Goal: Information Seeking & Learning: Learn about a topic

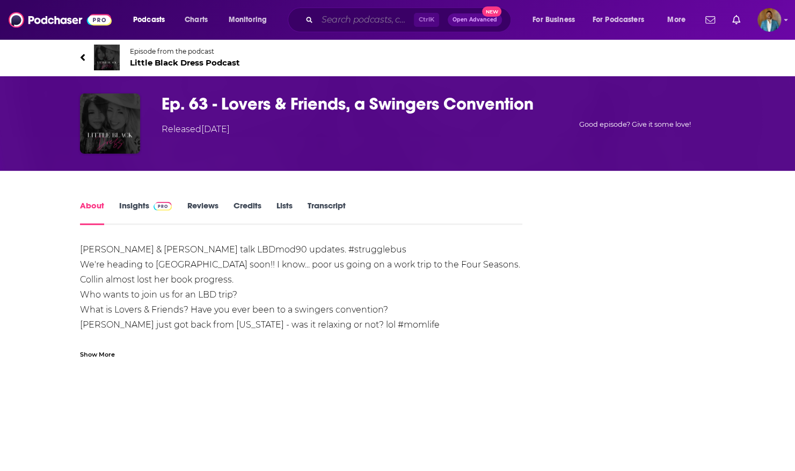
click at [383, 21] on input "Search podcasts, credits, & more..." at bounding box center [365, 19] width 97 height 17
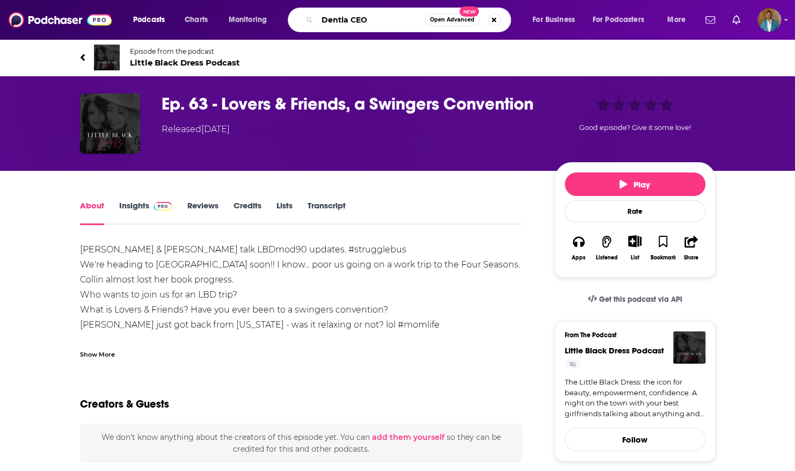
drag, startPoint x: 377, startPoint y: 20, endPoint x: 228, endPoint y: -16, distance: 153.4
click at [228, 0] on html "Podcasts Charts Monitoring Dentla CEO Open Advanced New For Business For Podcas…" at bounding box center [397, 235] width 795 height 471
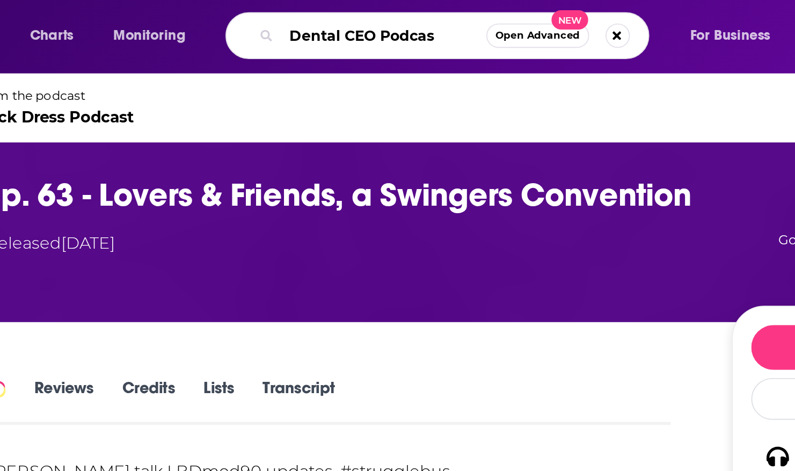
type input "Dental CEO Podcast"
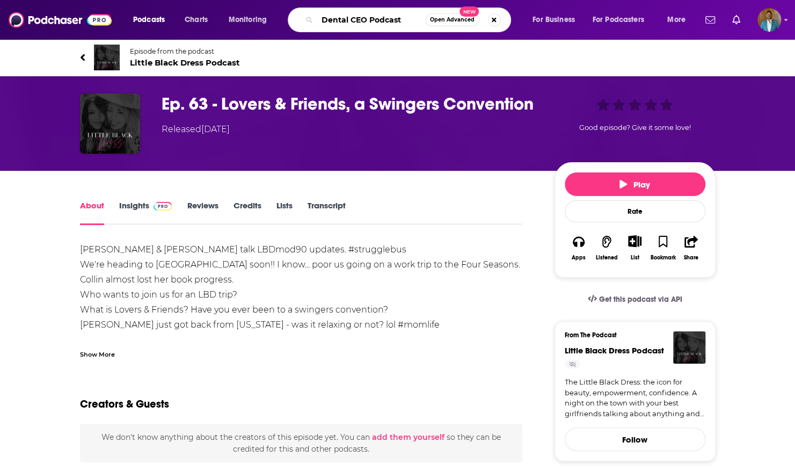
click at [403, 27] on input "Dental CEO Podcast" at bounding box center [371, 19] width 108 height 17
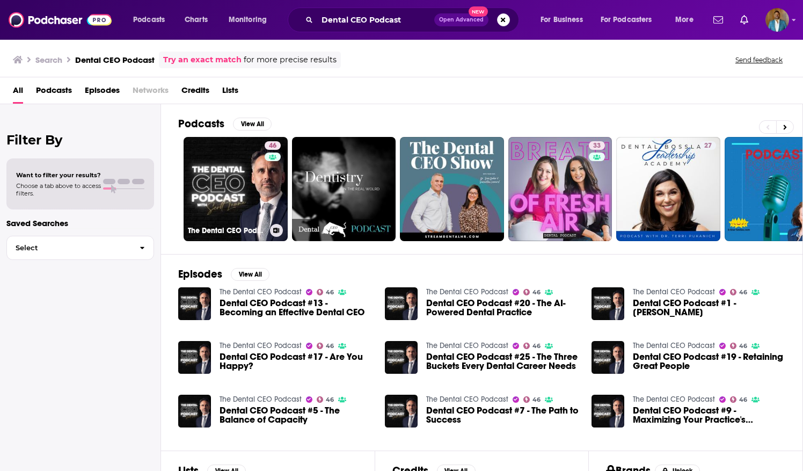
click at [220, 167] on link "46 The Dental CEO Podcast" at bounding box center [236, 189] width 104 height 104
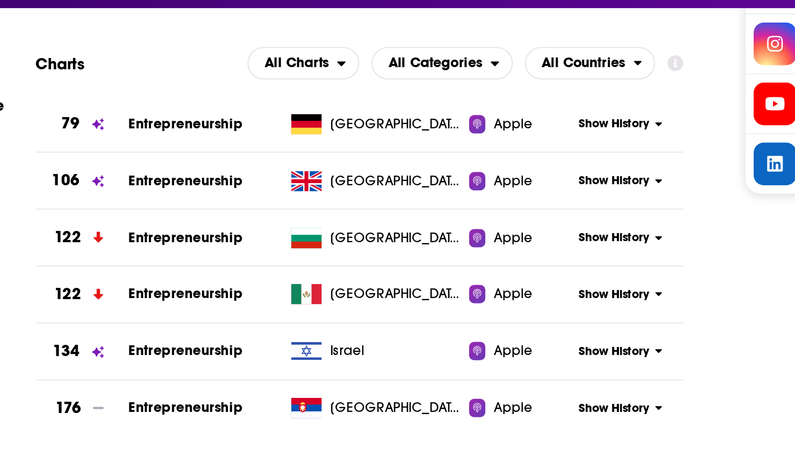
scroll to position [1182, 0]
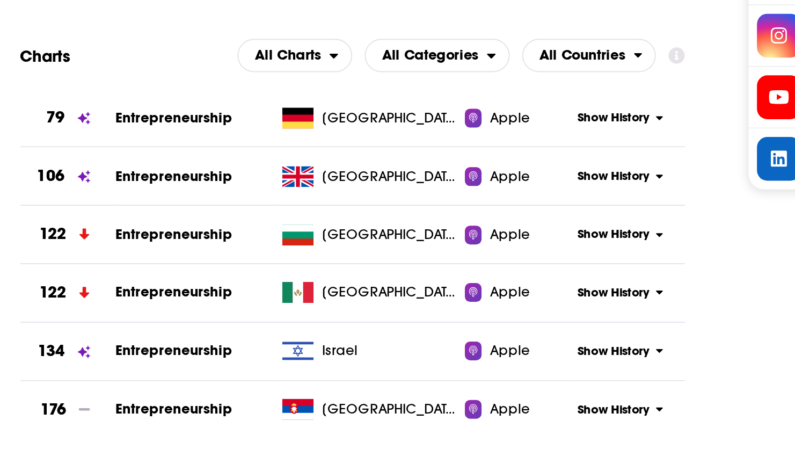
click at [507, 131] on icon at bounding box center [509, 131] width 4 height 6
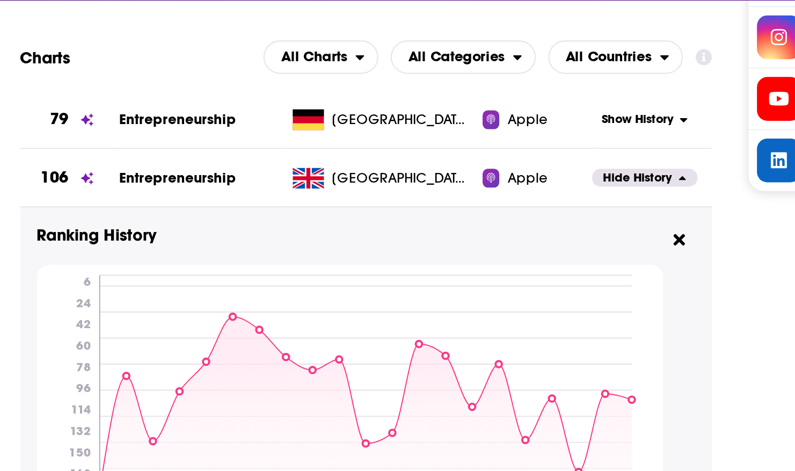
click at [501, 101] on span "Show History" at bounding box center [497, 100] width 37 height 9
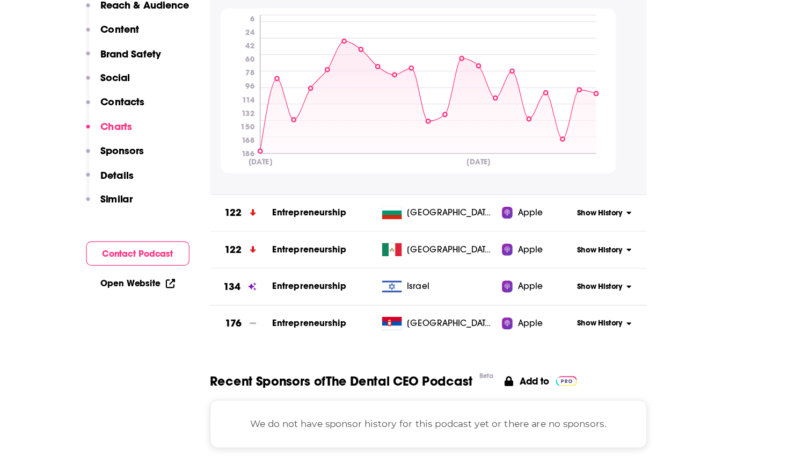
scroll to position [1484, 0]
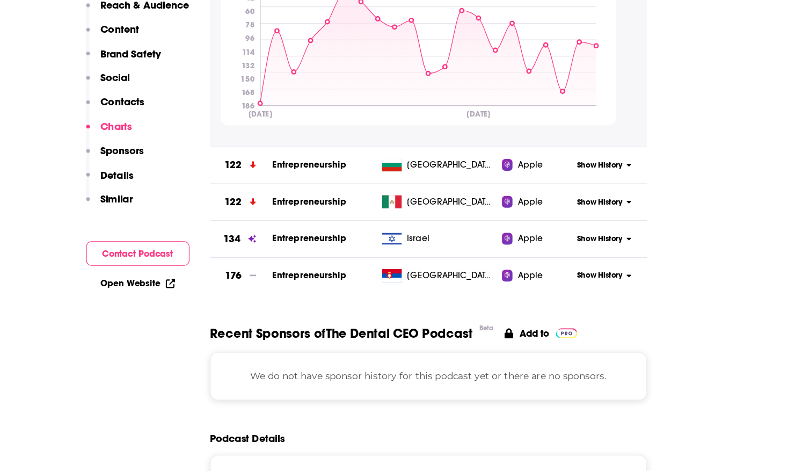
click at [508, 247] on span "Show History" at bounding box center [497, 251] width 37 height 9
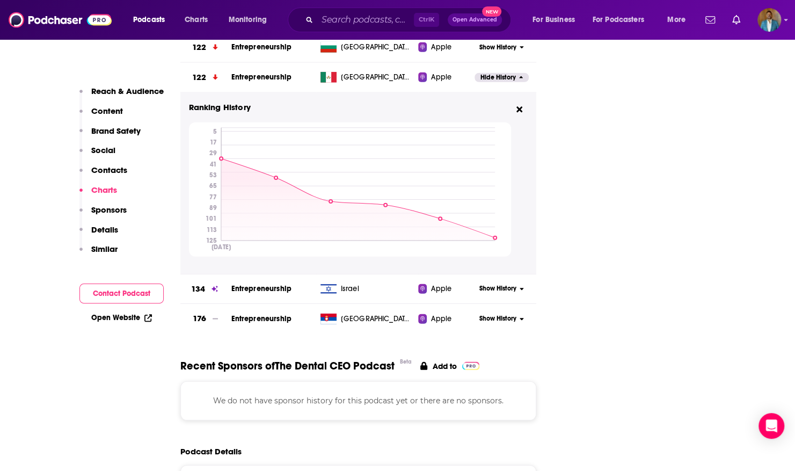
scroll to position [1660, 0]
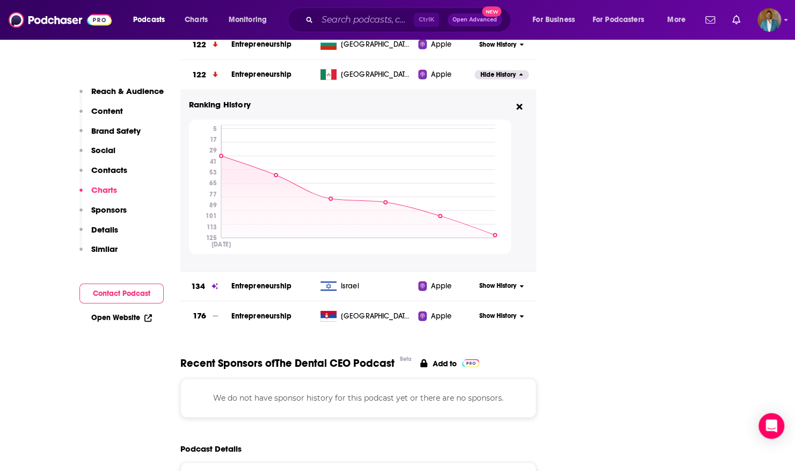
click at [509, 288] on span "Show History" at bounding box center [497, 285] width 37 height 9
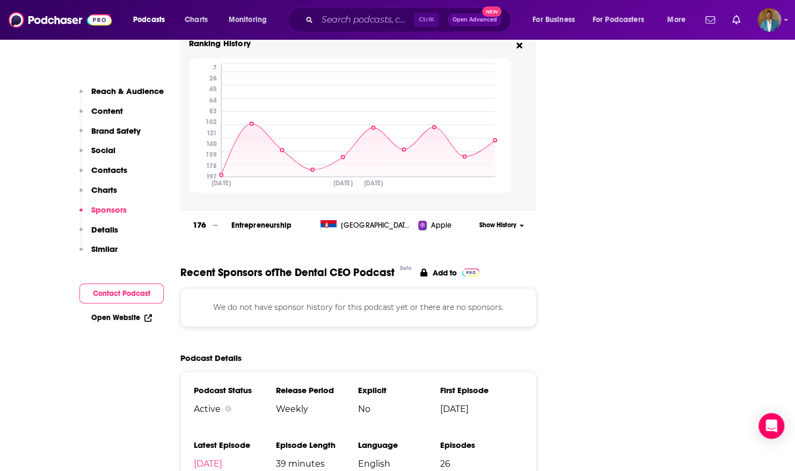
scroll to position [1814, 0]
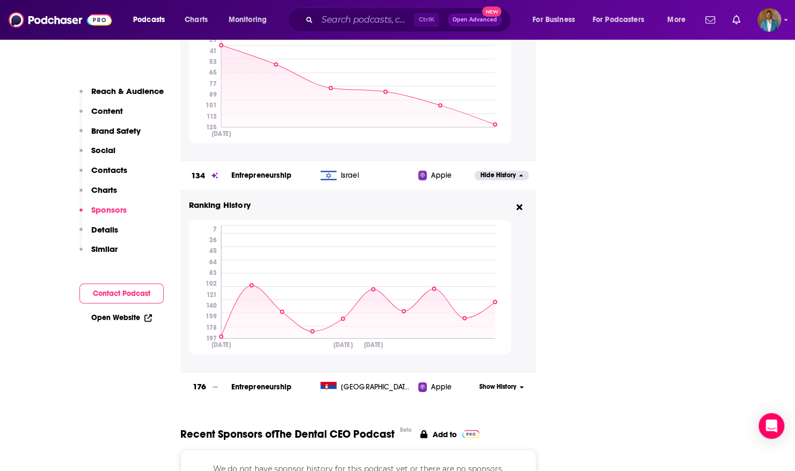
scroll to position [0, 0]
